Goal: Information Seeking & Learning: Learn about a topic

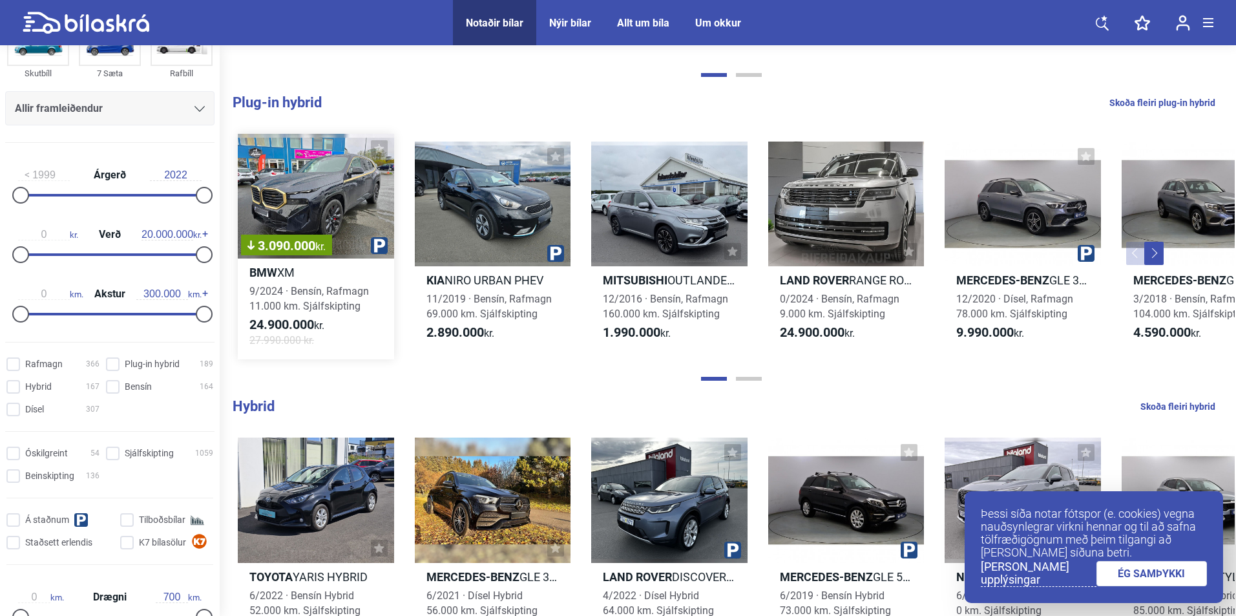
scroll to position [711, 0]
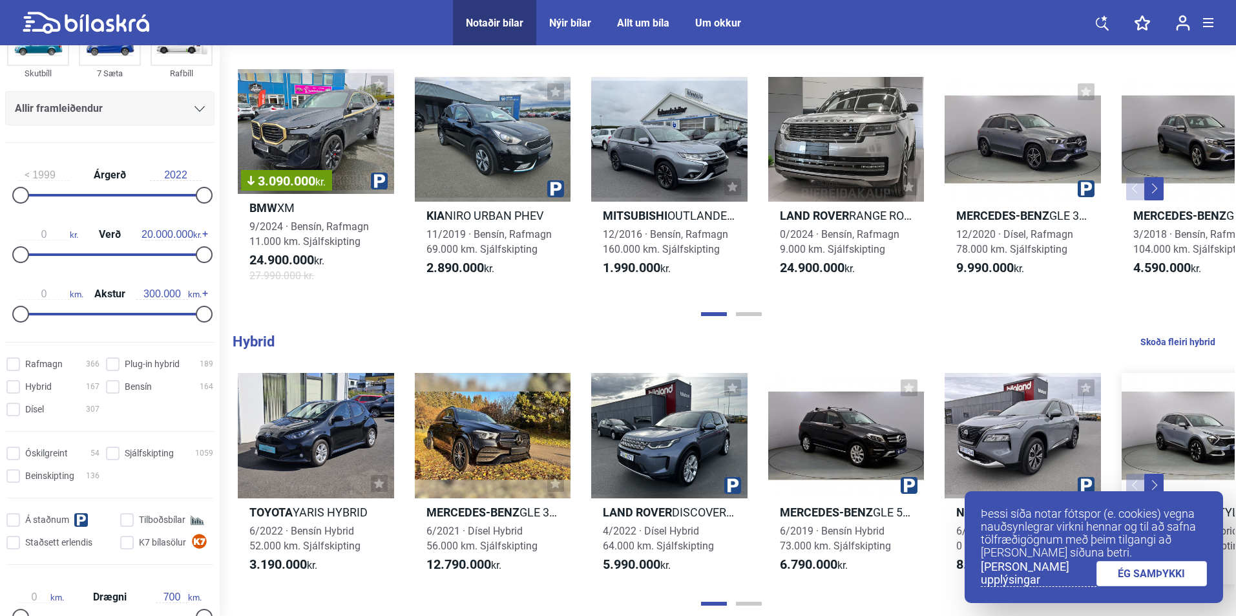
click at [1234, 490] on div at bounding box center [1200, 435] width 156 height 125
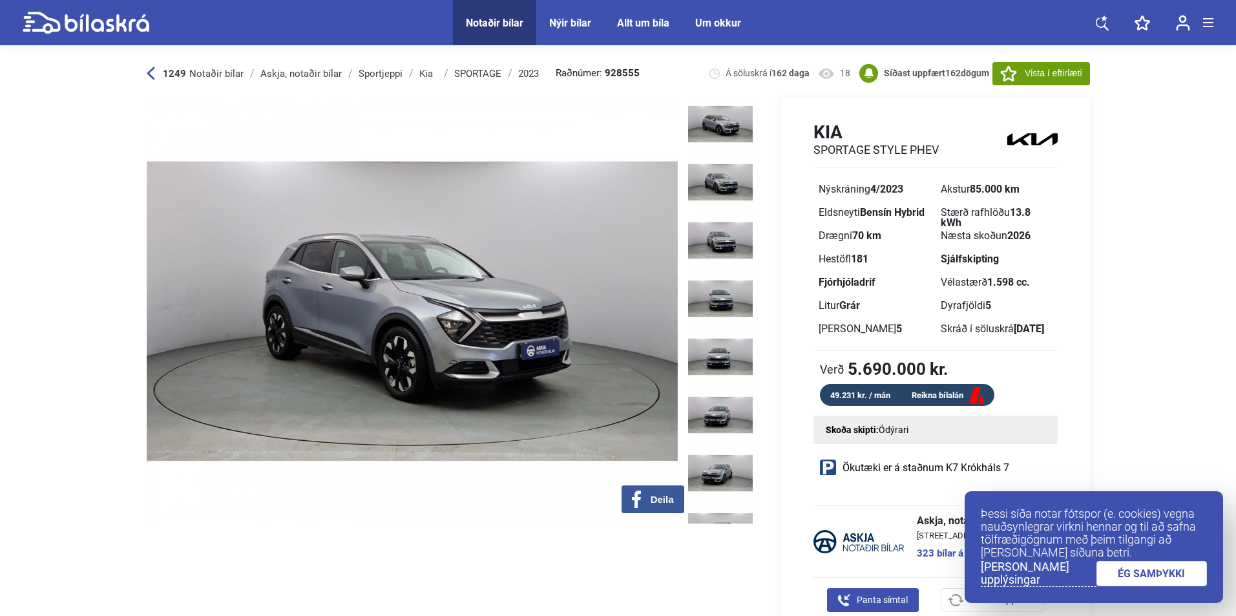
click at [571, 21] on div "Nýir bílar" at bounding box center [570, 23] width 42 height 12
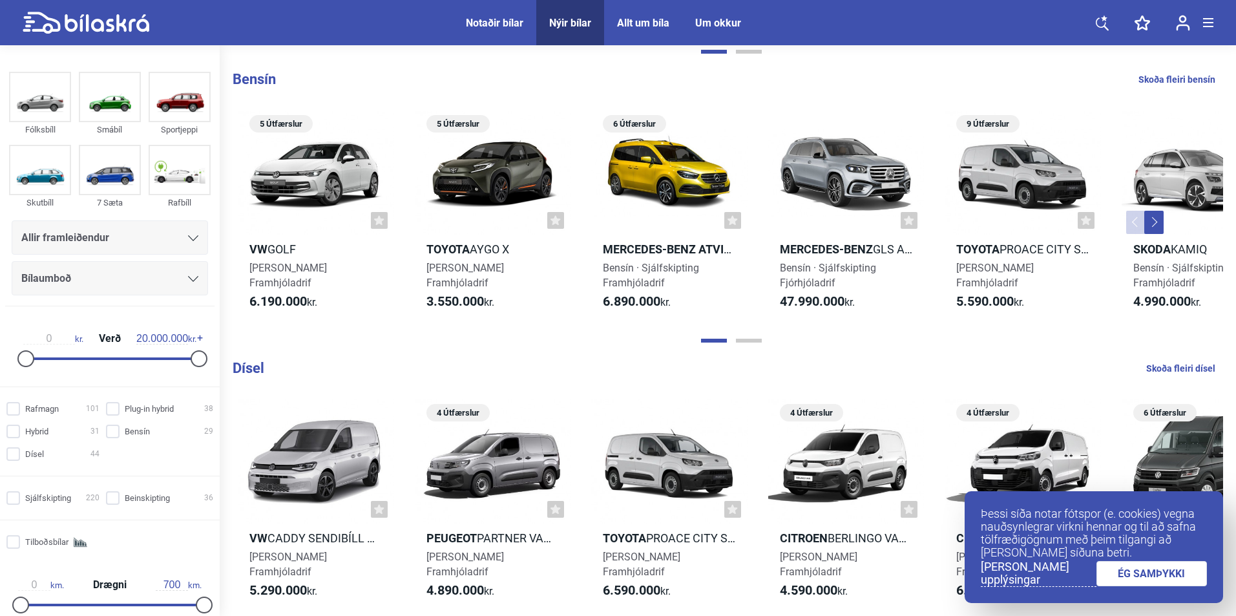
scroll to position [1551, 0]
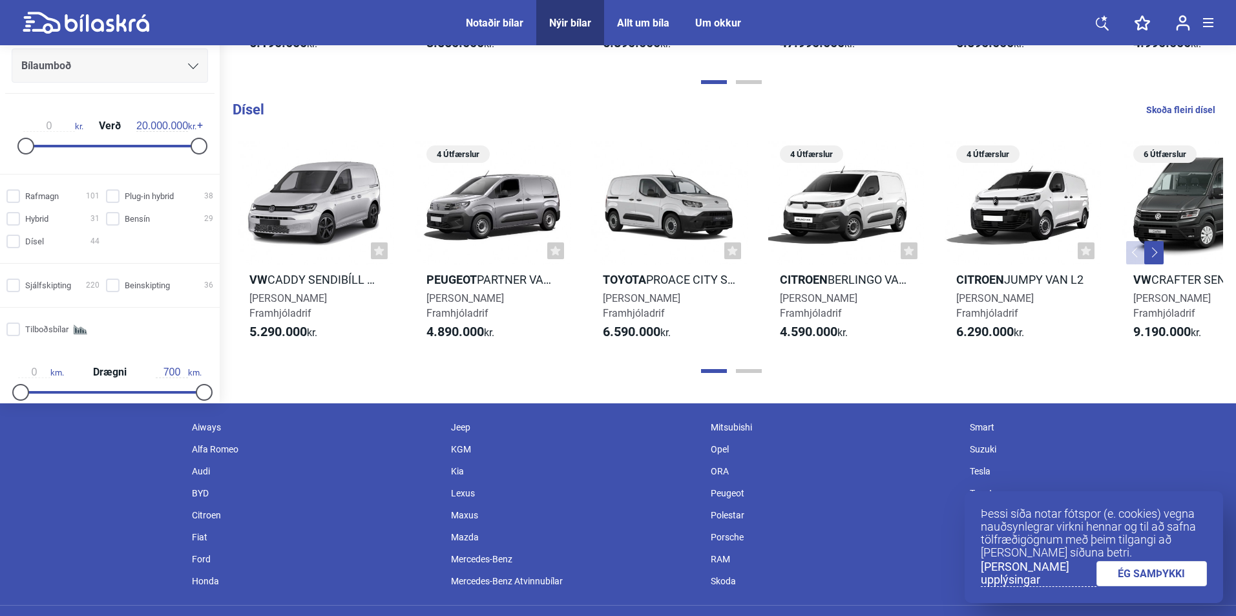
click at [488, 21] on div "Notaðir bílar" at bounding box center [495, 23] width 58 height 12
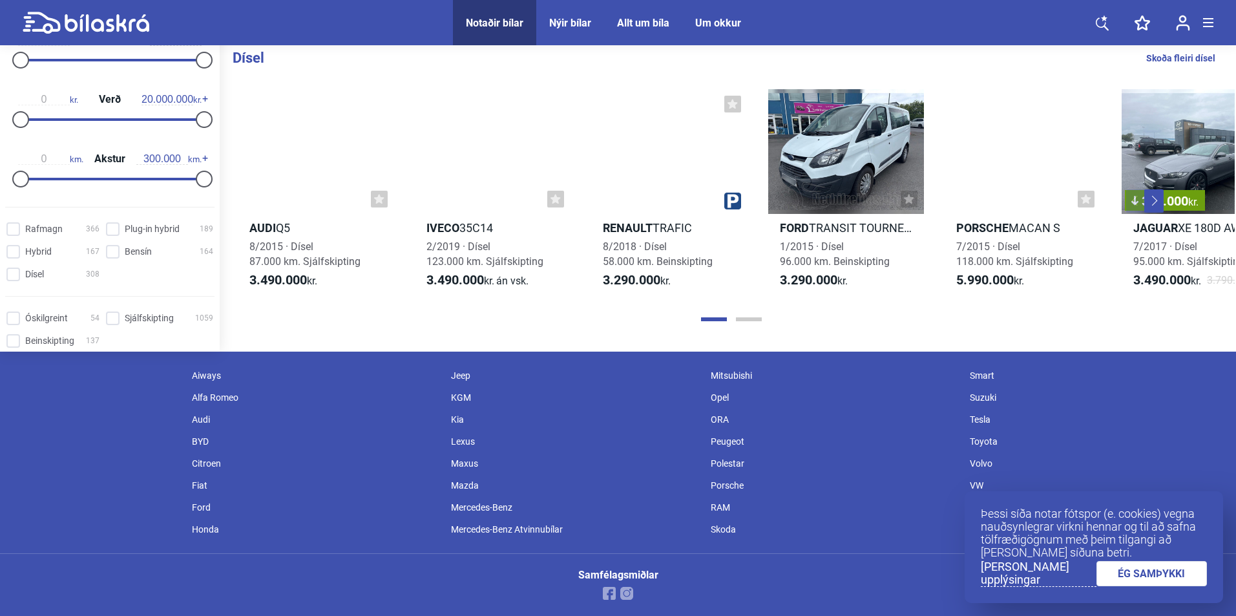
scroll to position [1560, 0]
